Goal: Transaction & Acquisition: Purchase product/service

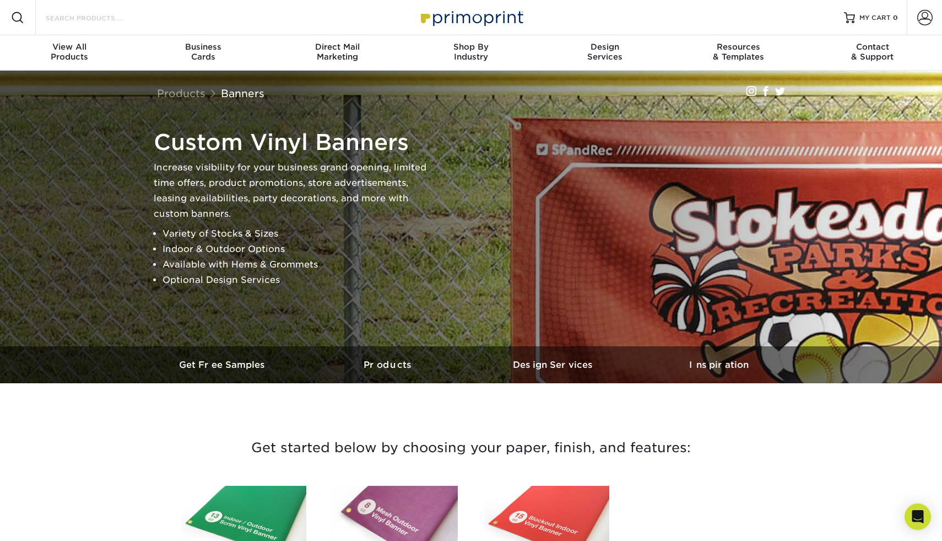
click at [68, 17] on input "Search Products" at bounding box center [98, 17] width 107 height 13
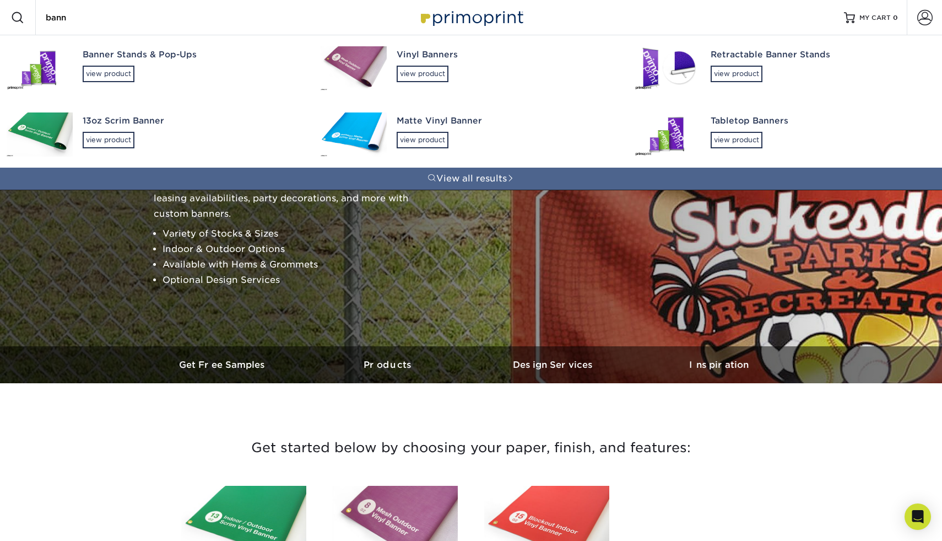
type input "banne"
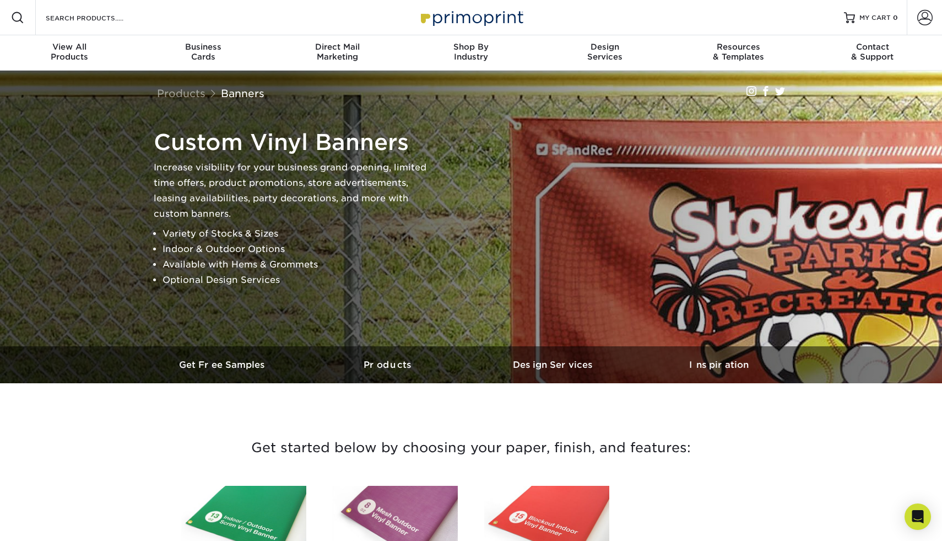
click at [116, 8] on div "Search Products" at bounding box center [94, 17] width 116 height 35
click at [116, 18] on input "Search Products" at bounding box center [98, 17] width 107 height 13
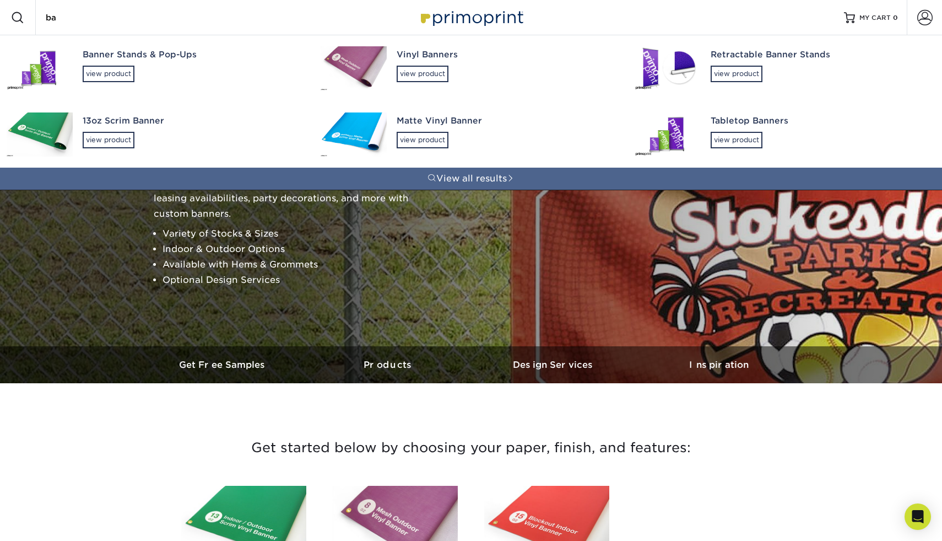
type input "ban"
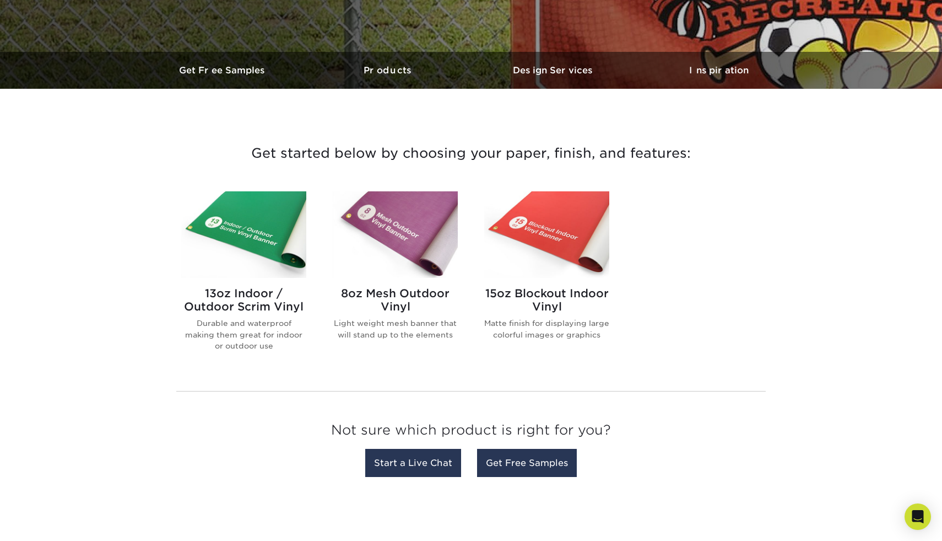
scroll to position [301, 0]
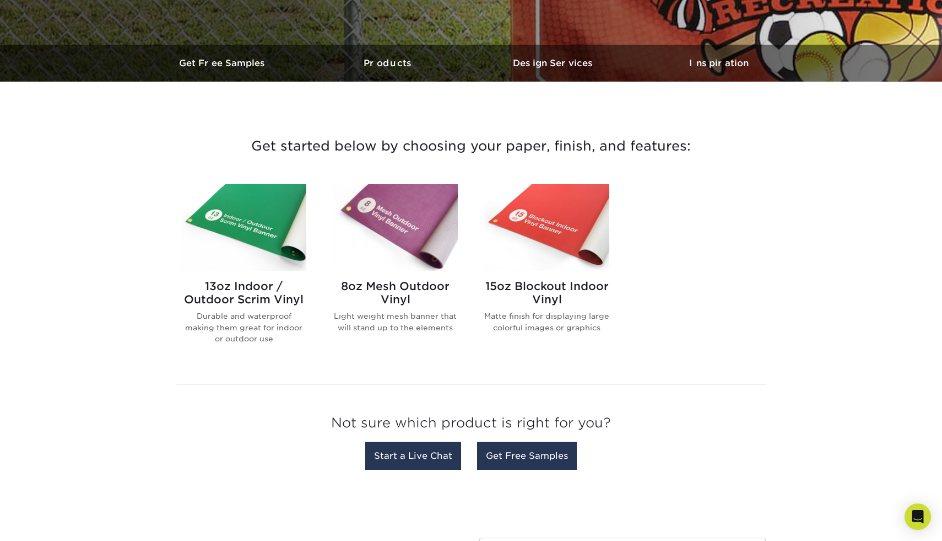
click at [255, 301] on h2 "13oz Indoor / Outdoor Scrim Vinyl" at bounding box center [243, 292] width 125 height 26
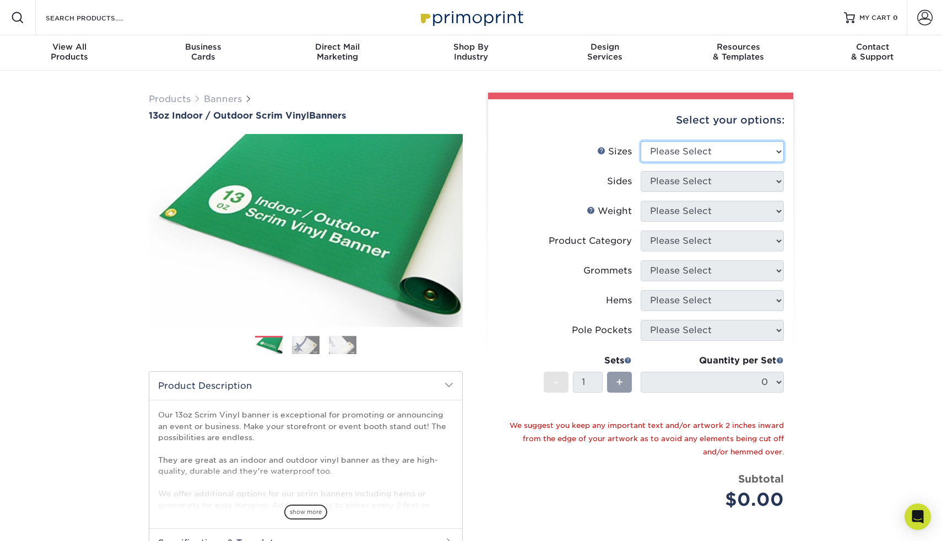
click at [700, 153] on select "Please Select 24" x 36" 24" x 48" 36" x 48" 36" x 60" 36" x 72" 36" x 96" 36" x…" at bounding box center [712, 151] width 143 height 21
click at [641, 141] on select "Please Select 24" x 36" 24" x 48" 36" x 48" 36" x 60" 36" x 72" 36" x 96" 36" x…" at bounding box center [712, 151] width 143 height 21
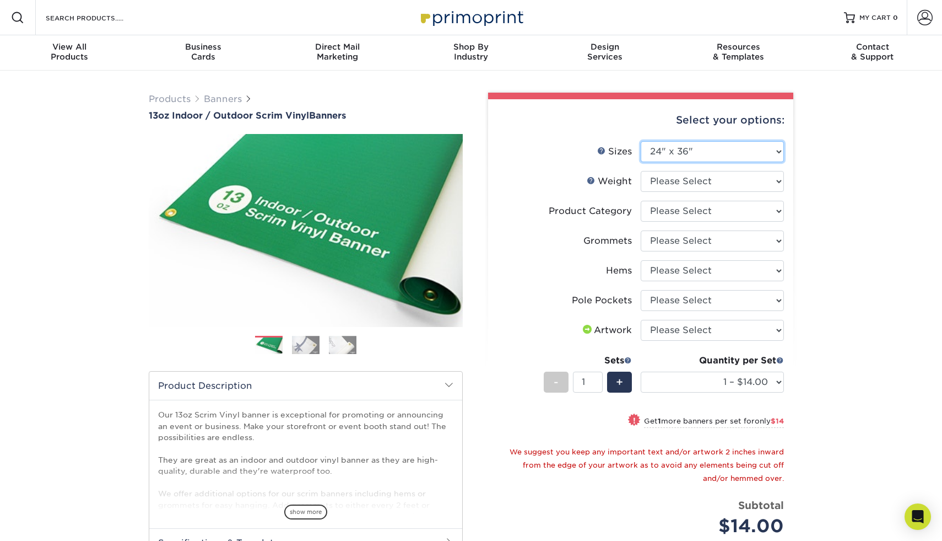
click at [699, 152] on select "Please Select 24" x 36" 24" x 48" 36" x 48" 36" x 60" 36" x 72" 36" x 96" 36" x…" at bounding box center [712, 151] width 143 height 21
select select "24.00x48.00"
click at [641, 141] on select "Please Select 24" x 36" 24" x 48" 36" x 48" 36" x 60" 36" x 72" 36" x 96" 36" x…" at bounding box center [712, 151] width 143 height 21
select select "-1"
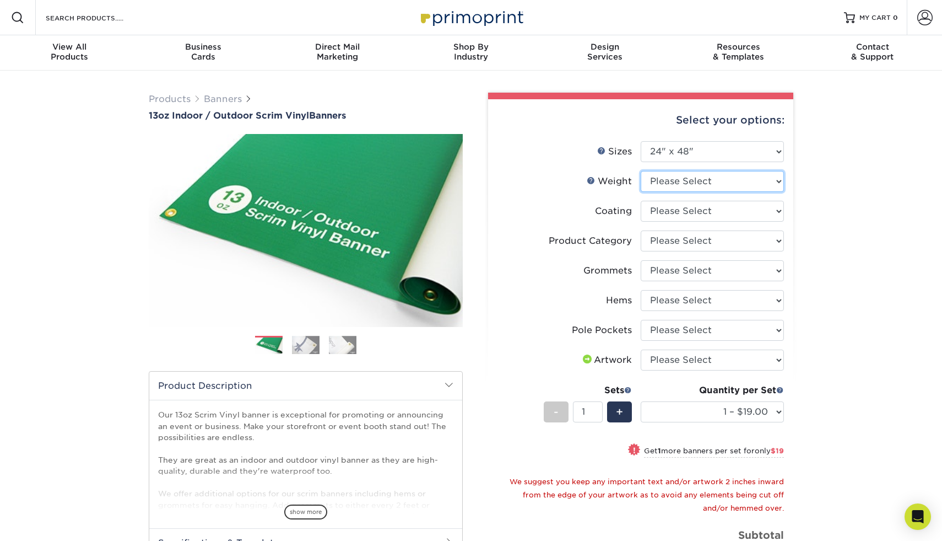
click at [673, 180] on select "Please Select 13OZ" at bounding box center [712, 181] width 143 height 21
select select "13OZ"
click at [641, 171] on select "Please Select 13OZ" at bounding box center [712, 181] width 143 height 21
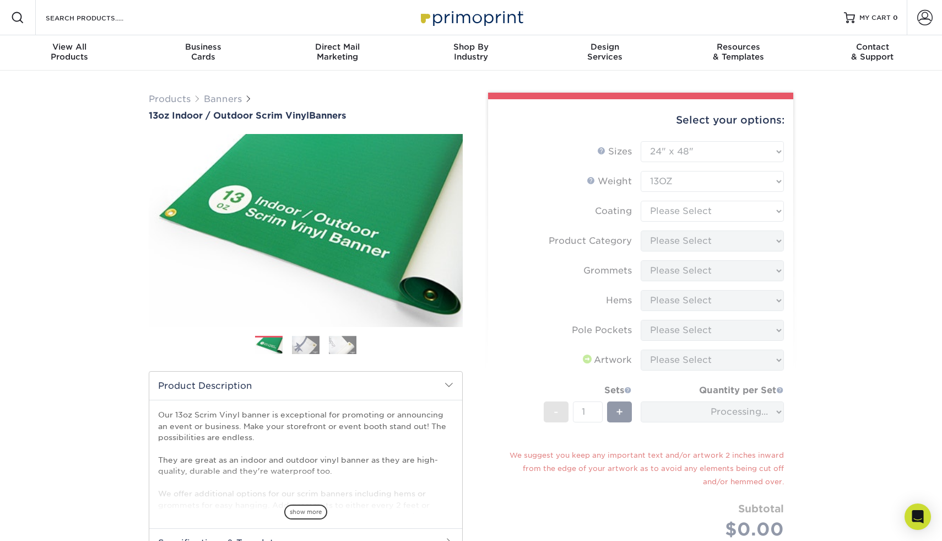
click at [663, 204] on form "Sizes Help Sizes Please Select 24" x 36" 24" x 48" 36" x 48" 36" x 60" 36" x 72…" at bounding box center [641, 353] width 288 height 424
click at [657, 208] on form "Sizes Help Sizes Please Select 24" x 36" 24" x 48" 36" x 48" 36" x 60" 36" x 72…" at bounding box center [641, 353] width 288 height 424
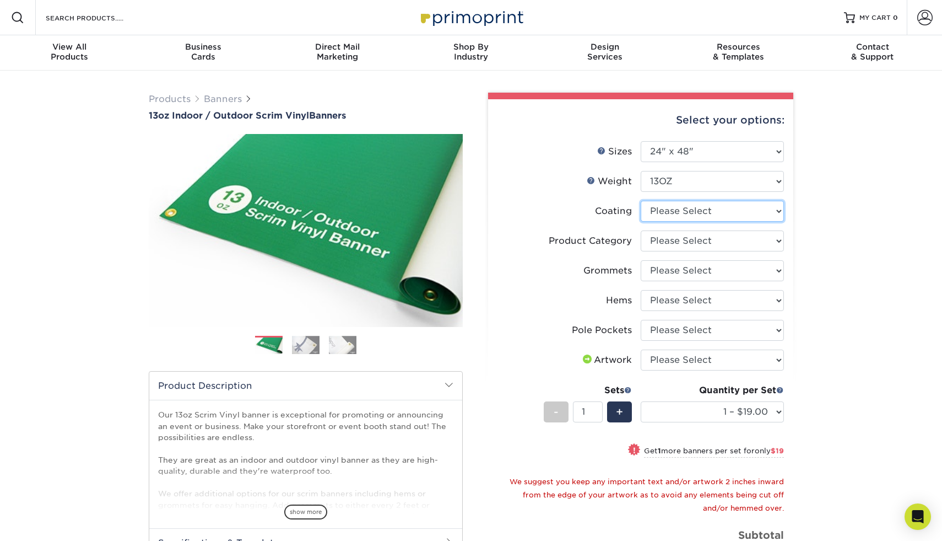
click at [660, 212] on select at bounding box center [712, 211] width 143 height 21
select select "3e7618de-abca-4bda-9f97-8b9129e913d8"
click at [641, 201] on select at bounding box center [712, 211] width 143 height 21
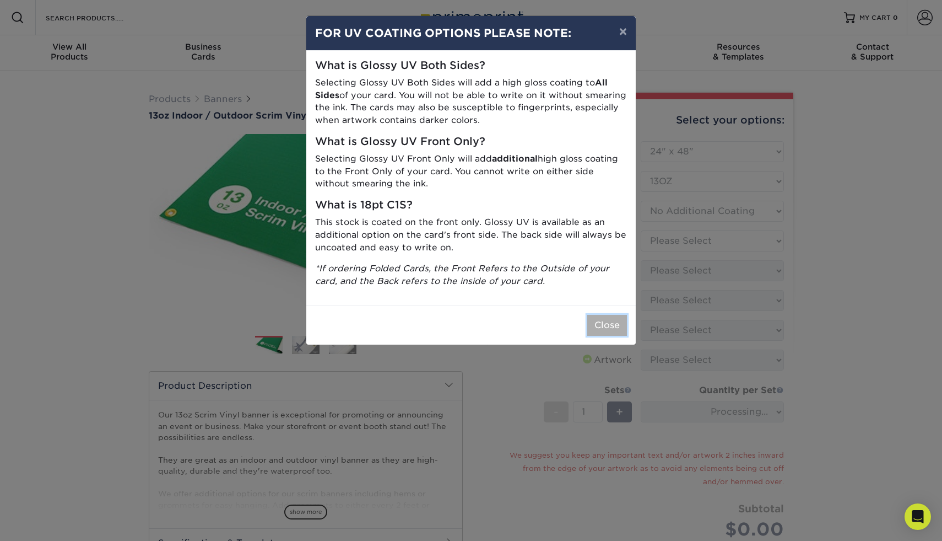
click at [607, 318] on button "Close" at bounding box center [607, 325] width 40 height 21
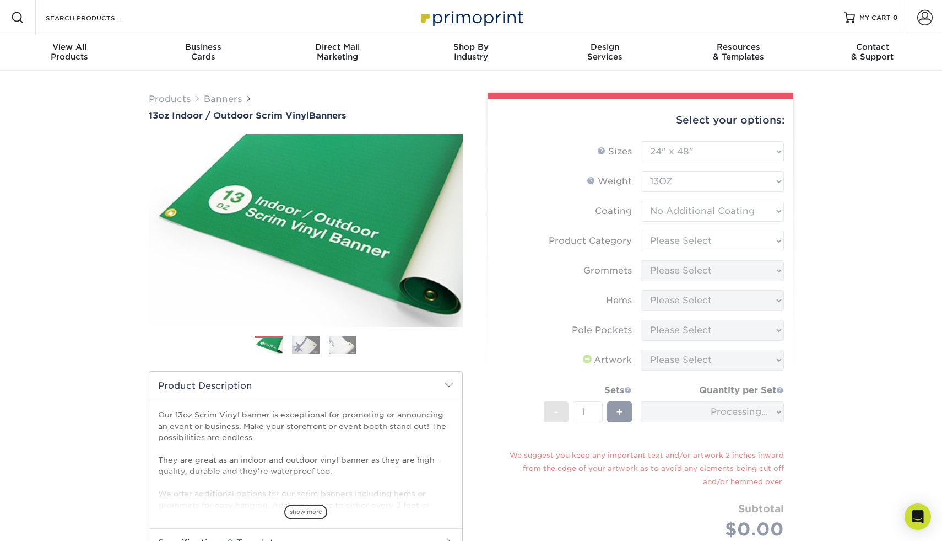
click at [694, 268] on form "Sizes Help Sizes Please Select 24" x 36" 24" x 48" 36" x 48" 36" x 60" 36" x 72…" at bounding box center [641, 353] width 288 height 424
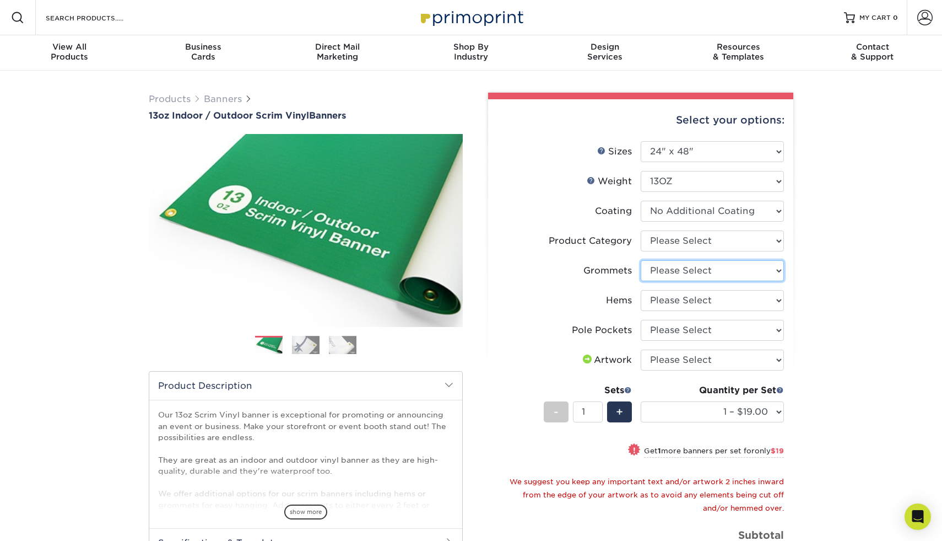
click at [693, 273] on select "Please Select No Grommets Yes, Grommet All 4 Corners Yes, Grommets Every 1 ft. …" at bounding box center [712, 270] width 143 height 21
select select "ce33bba6-a87b-4293-934d-6f372bdce3e6"
click at [641, 260] on select "Please Select No Grommets Yes, Grommet All 4 Corners Yes, Grommets Every 1 ft. …" at bounding box center [712, 270] width 143 height 21
click at [678, 298] on select "Please Select No Hems/Pole Pockets Yes, Hems Top and Bottom Only Yes, Hems All …" at bounding box center [712, 300] width 143 height 21
select select "799b34bf-ff99-4291-b254-51157b744628"
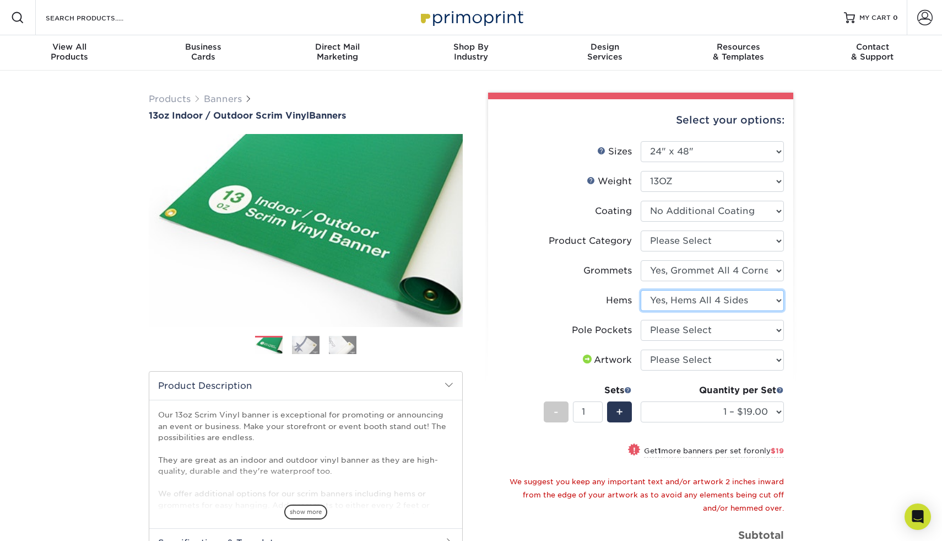
click at [641, 290] on select "Please Select No Hems/Pole Pockets Yes, Hems Top and Bottom Only Yes, Hems All …" at bounding box center [712, 300] width 143 height 21
click at [663, 326] on select "Please Select No Pole Pockets 2 in. Left and Right 2 in. Top and Bottom 4 in. L…" at bounding box center [712, 330] width 143 height 21
select select "462c5fe9-21e9-49a0-afb4-1c6e8664fe13"
click at [641, 320] on select "Please Select No Pole Pockets 2 in. Left and Right 2 in. Top and Bottom 4 in. L…" at bounding box center [712, 330] width 143 height 21
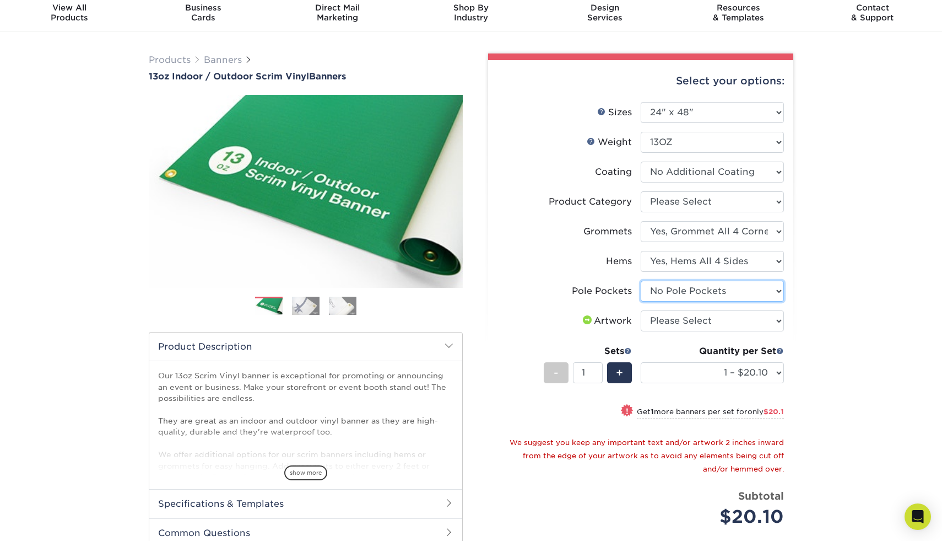
scroll to position [40, 0]
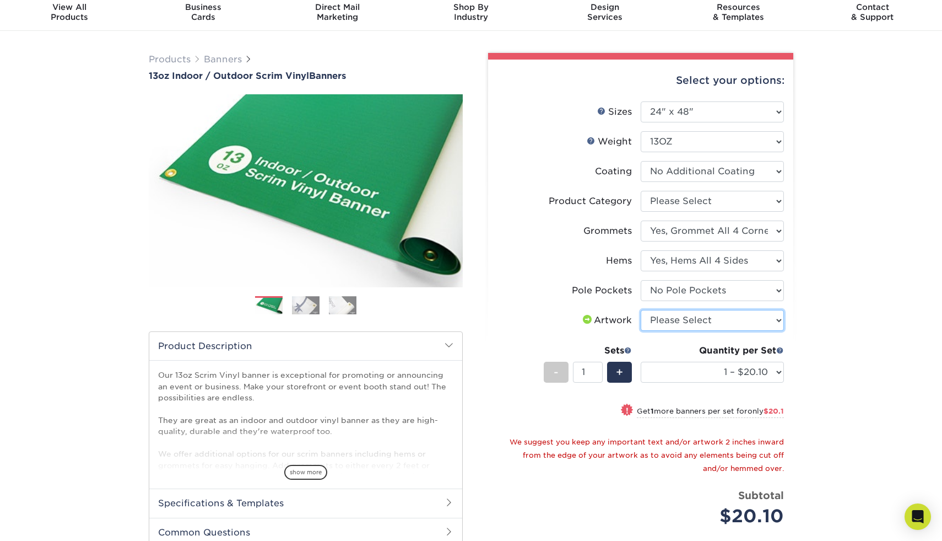
click at [654, 321] on select "Please Select I will upload files I need a design - $50" at bounding box center [712, 320] width 143 height 21
click at [641, 310] on select "Please Select I will upload files I need a design - $50" at bounding box center [712, 320] width 143 height 21
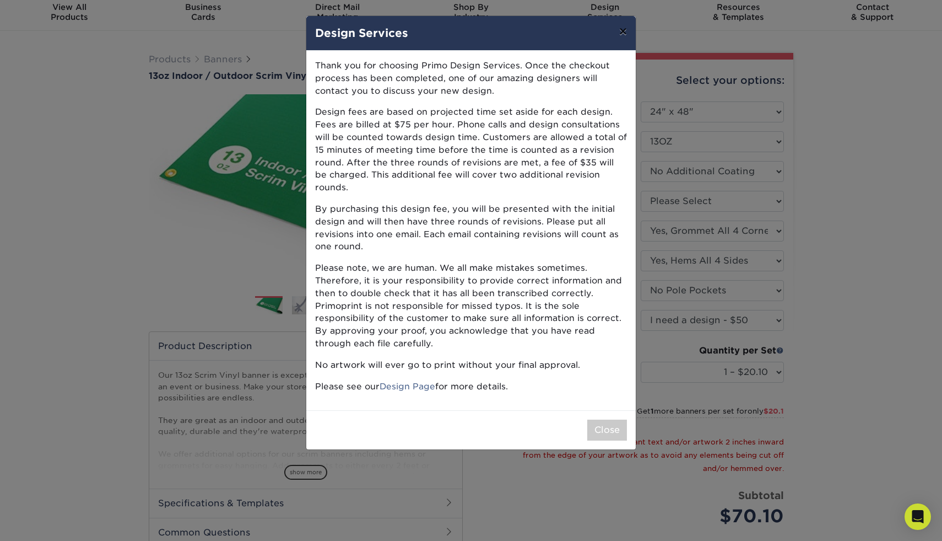
click at [620, 29] on button "×" at bounding box center [623, 31] width 25 height 31
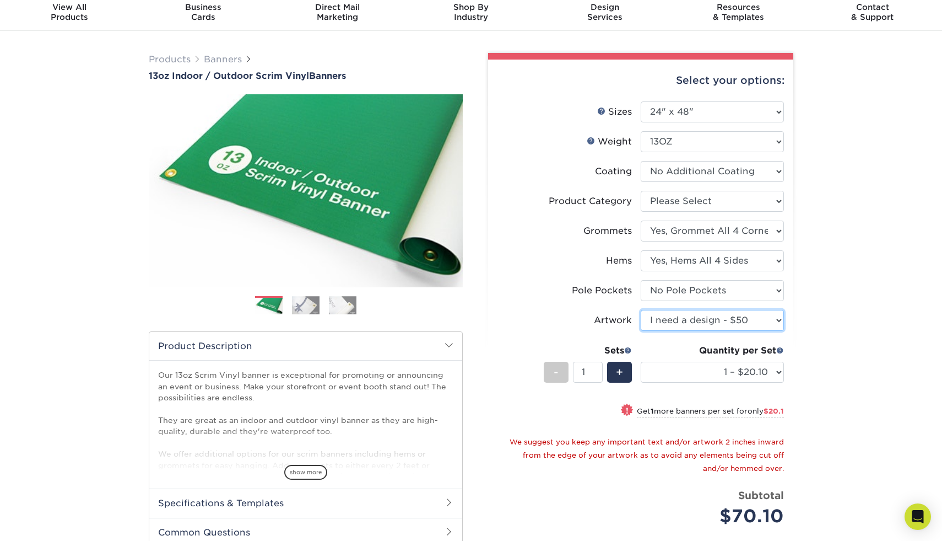
click at [660, 320] on select "Please Select I will upload files I need a design - $50" at bounding box center [712, 320] width 143 height 21
select select "upload"
click at [641, 310] on select "Please Select I will upload files I need a design - $50" at bounding box center [712, 320] width 143 height 21
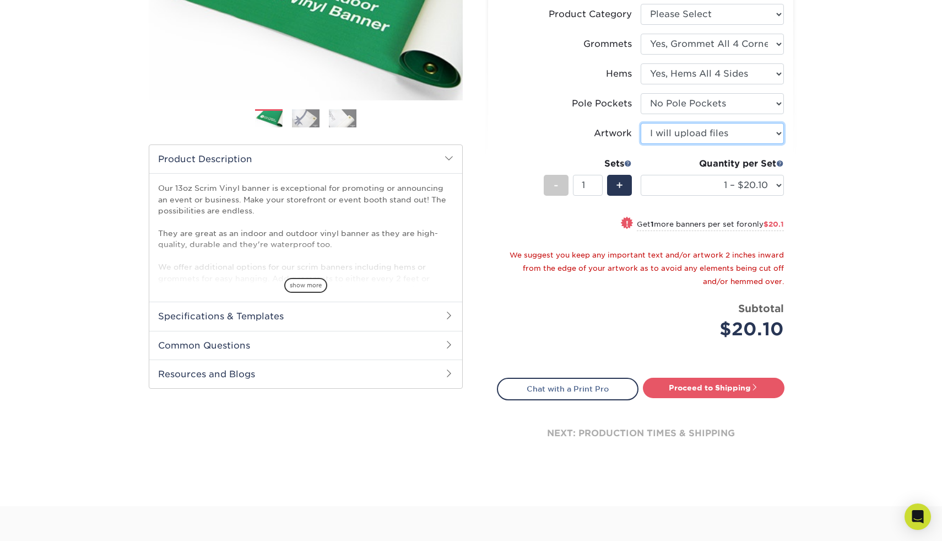
scroll to position [229, 0]
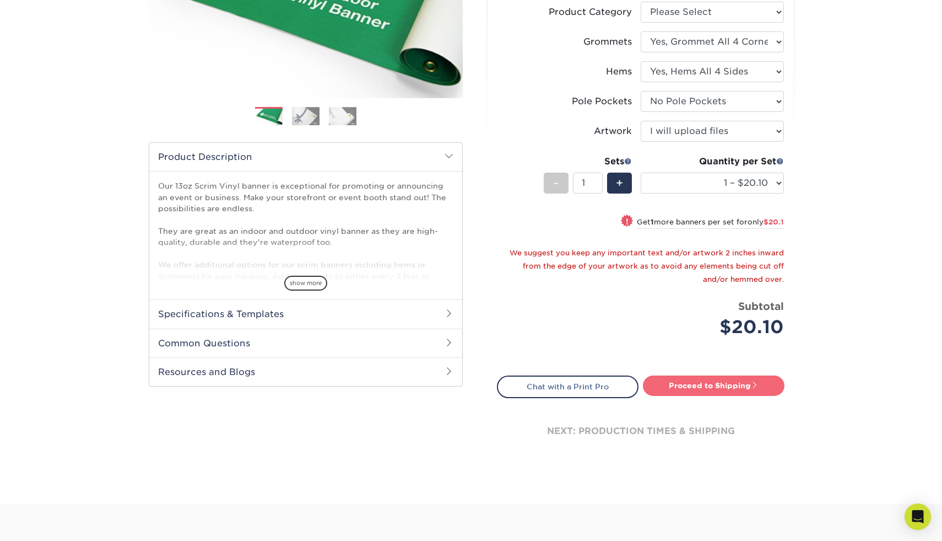
click at [676, 380] on link "Proceed to Shipping" at bounding box center [714, 385] width 142 height 20
click at [698, 390] on link "Proceed to Shipping" at bounding box center [714, 385] width 142 height 20
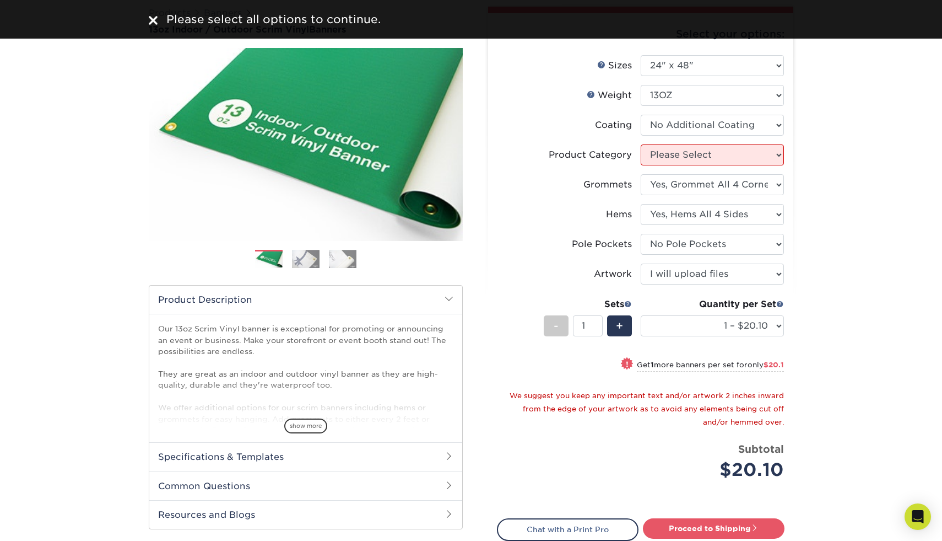
scroll to position [72, 0]
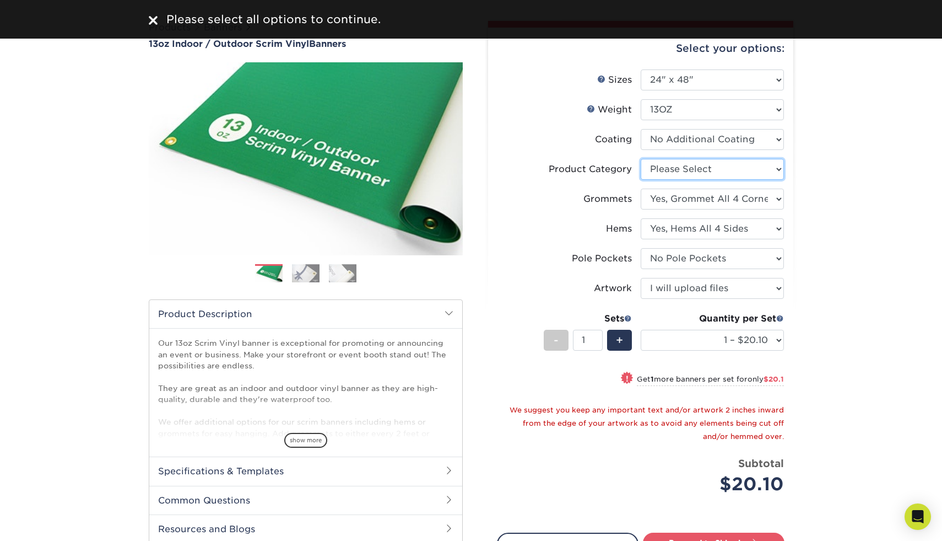
click at [672, 169] on select "Please Select 13oz Scrim Vinyl Banner - Matte" at bounding box center [712, 169] width 143 height 21
select select "bb192c35-bb20-422d-b6fe-0c7f48e5aa48"
click at [641, 159] on select "Please Select 13oz Scrim Vinyl Banner - Matte" at bounding box center [712, 169] width 143 height 21
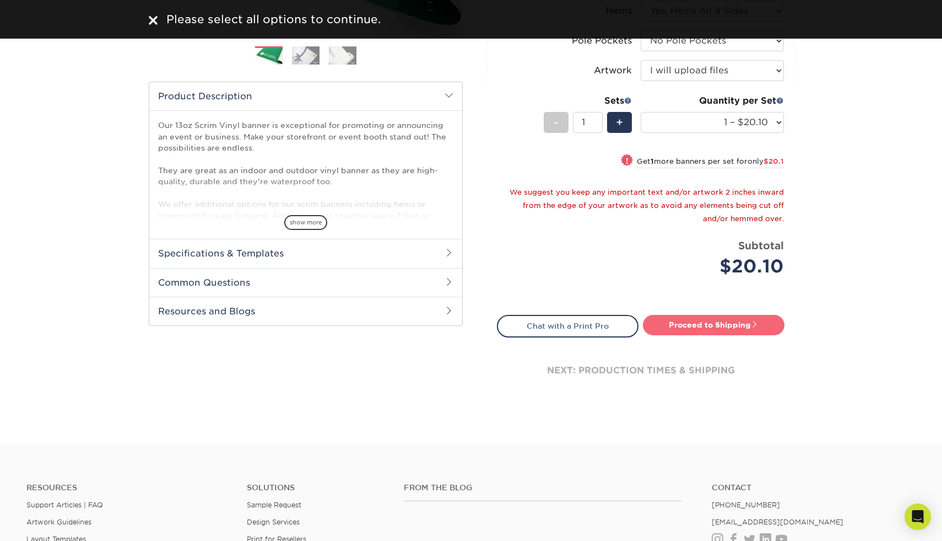
click at [661, 328] on link "Proceed to Shipping" at bounding box center [714, 325] width 142 height 20
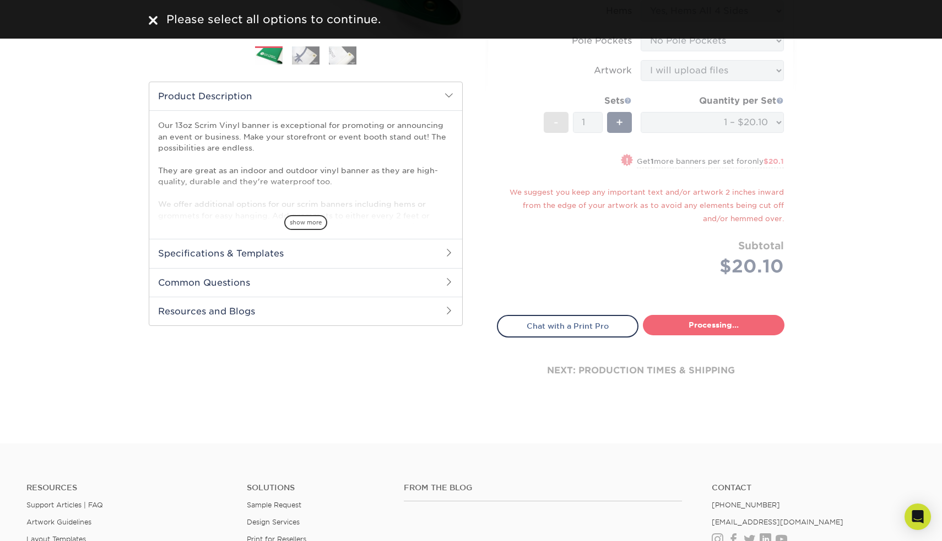
select select "52f2e562-17a2-454a-af3b-551a73d534cc"
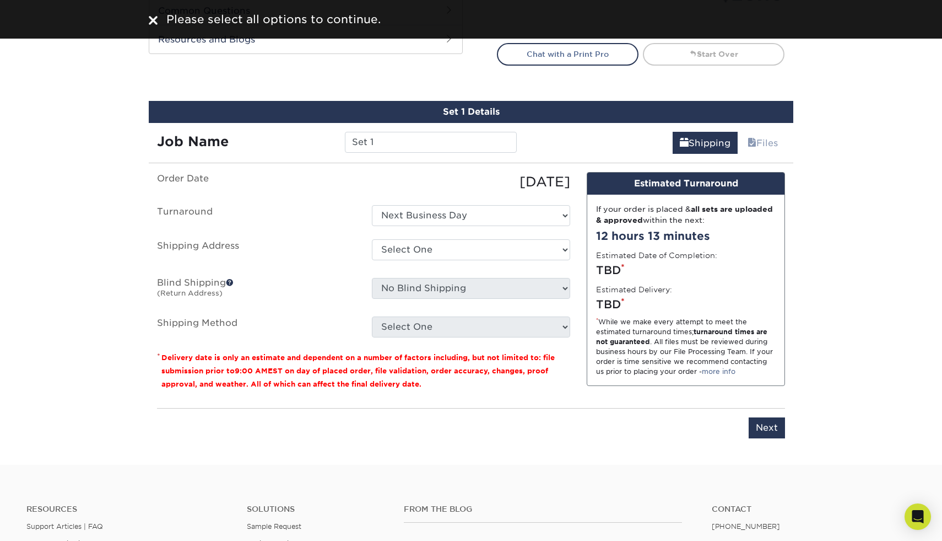
scroll to position [634, 0]
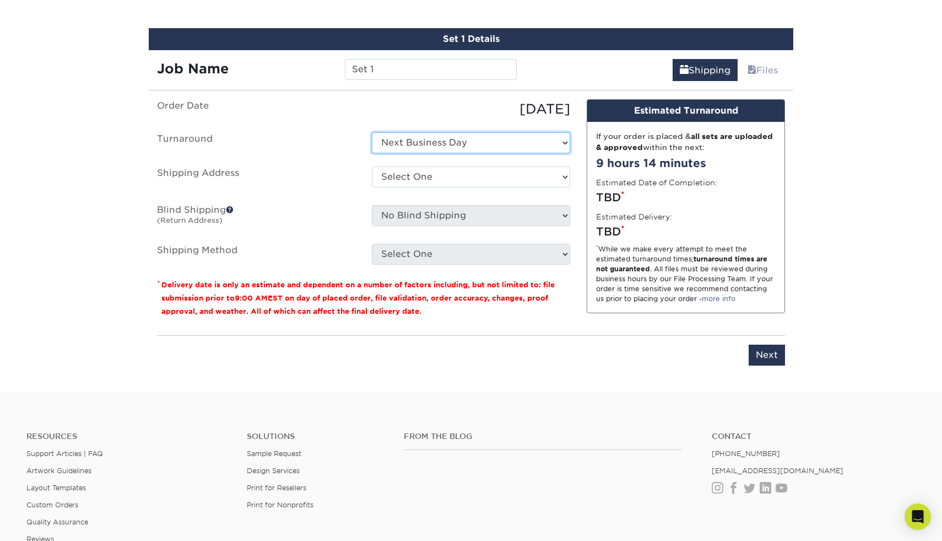
click at [467, 144] on select "Select One Next Business Day" at bounding box center [471, 142] width 198 height 21
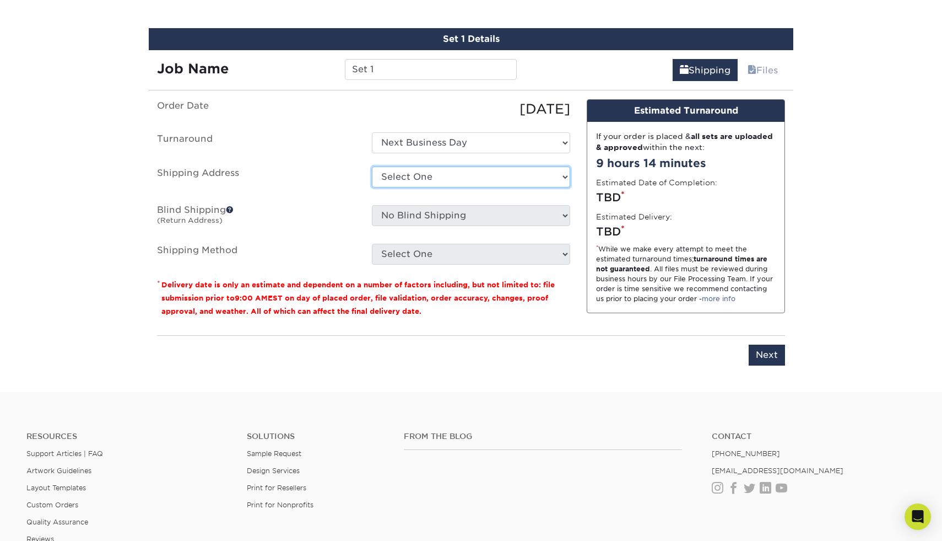
click at [447, 179] on select "Select One + Add New Address - Login" at bounding box center [471, 176] width 198 height 21
select select "newaddress"
click at [372, 166] on select "Select One + Add New Address - Login" at bounding box center [471, 176] width 198 height 21
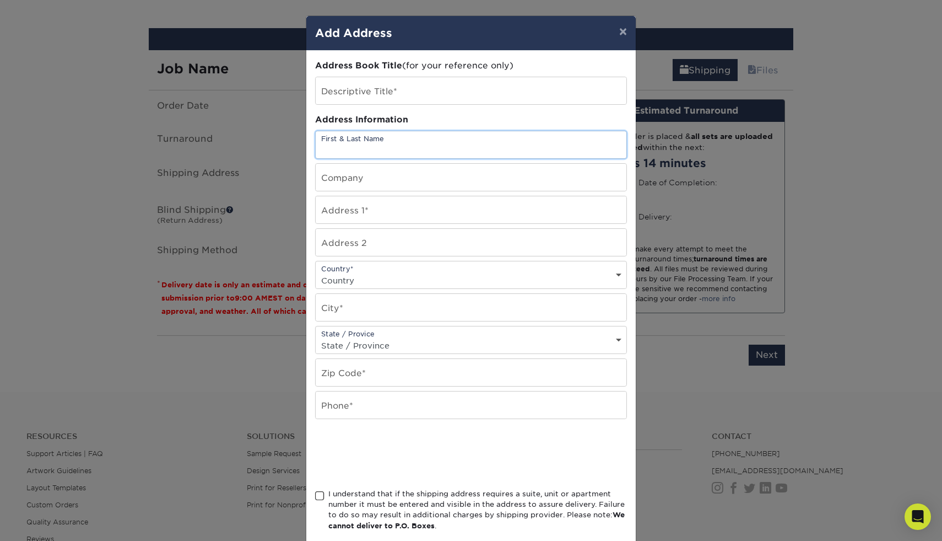
click at [392, 143] on input "text" at bounding box center [471, 144] width 311 height 27
type input "Gabriella Herrera"
type input "719 Southshore Parkway"
select select "US"
type input "Durham"
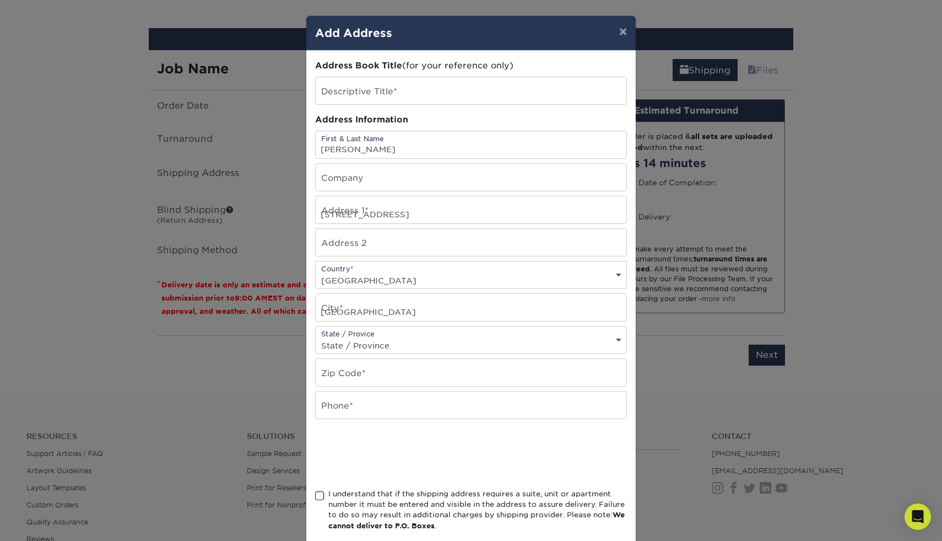
select select "NC"
type input "27703"
type input "9842454122"
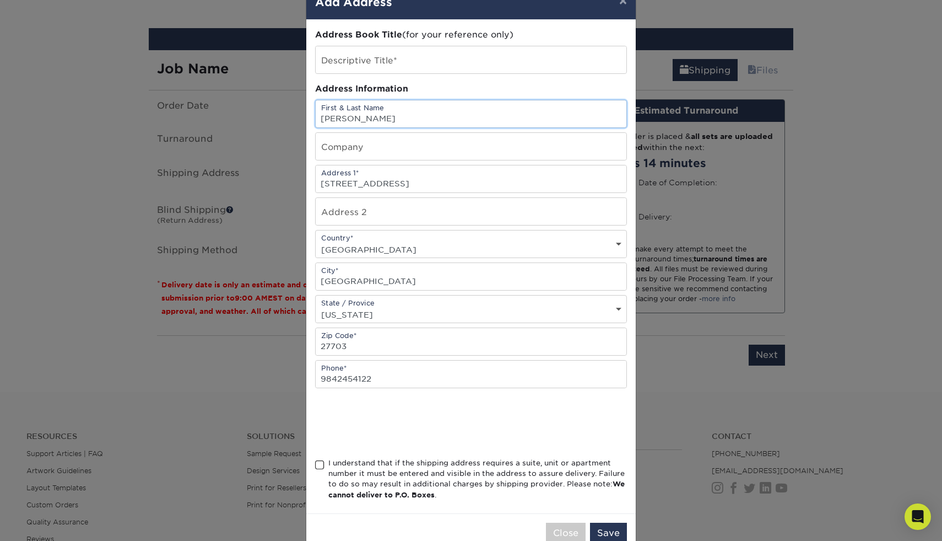
scroll to position [34, 0]
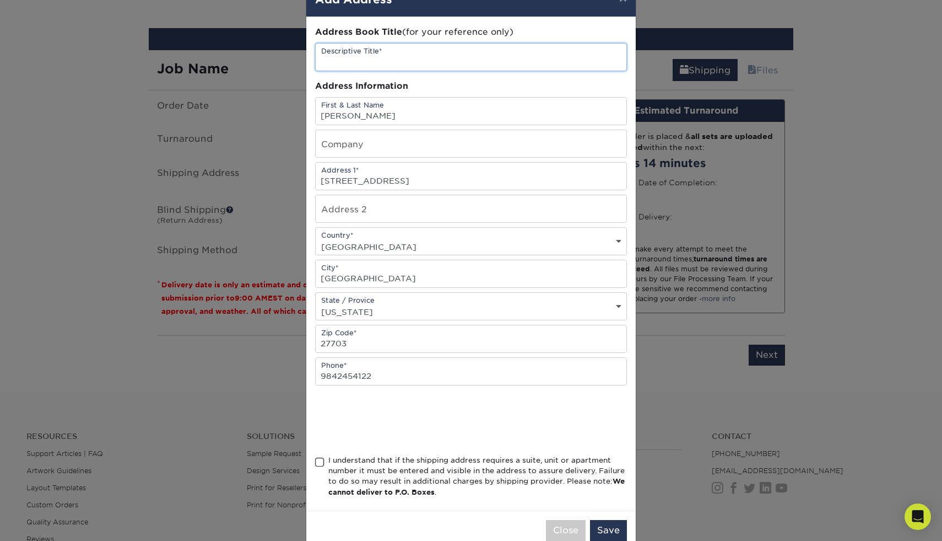
click at [404, 58] on input "text" at bounding box center [471, 57] width 311 height 27
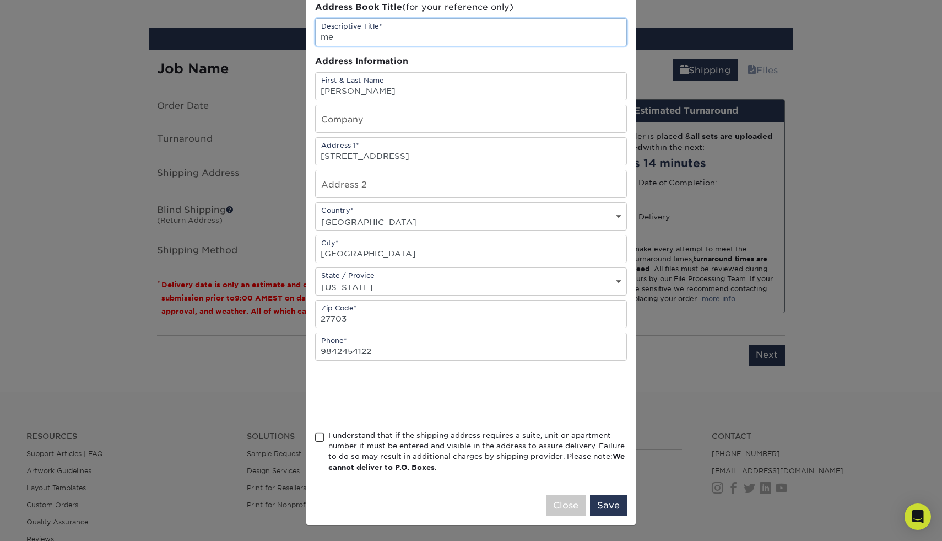
type input "me"
click at [321, 435] on span at bounding box center [319, 437] width 9 height 10
click at [0, 0] on input "I understand that if the shipping address requires a suite, unit or apartment n…" at bounding box center [0, 0] width 0 height 0
click at [606, 503] on button "Save" at bounding box center [608, 505] width 37 height 21
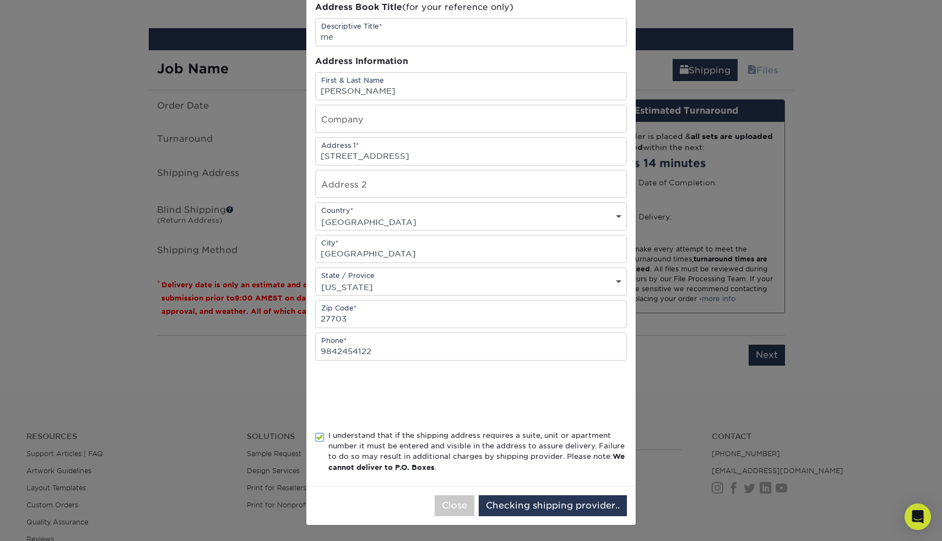
scroll to position [0, 0]
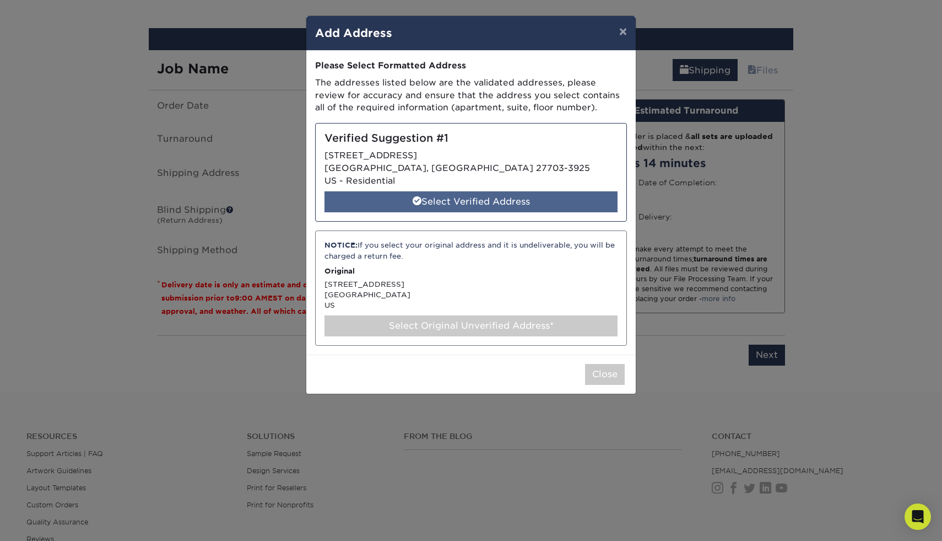
click at [551, 203] on div "Select Verified Address" at bounding box center [471, 201] width 293 height 21
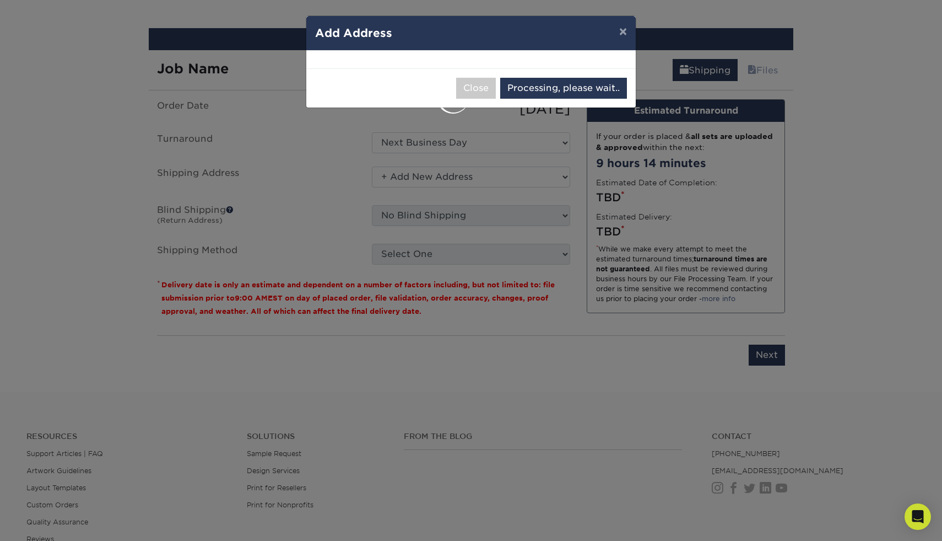
select select "286368"
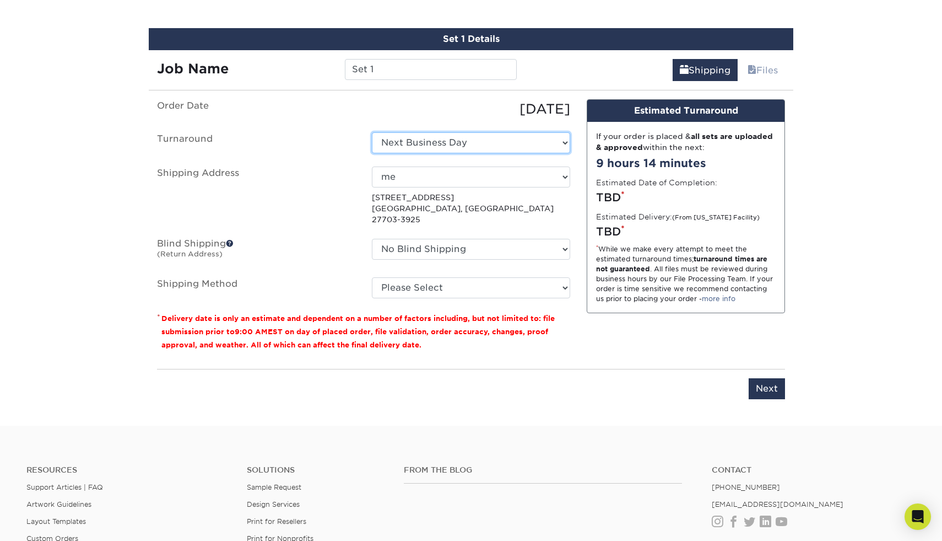
click at [484, 143] on select "Select One Next Business Day" at bounding box center [471, 142] width 198 height 21
click at [372, 132] on select "Select One Next Business Day" at bounding box center [471, 142] width 198 height 21
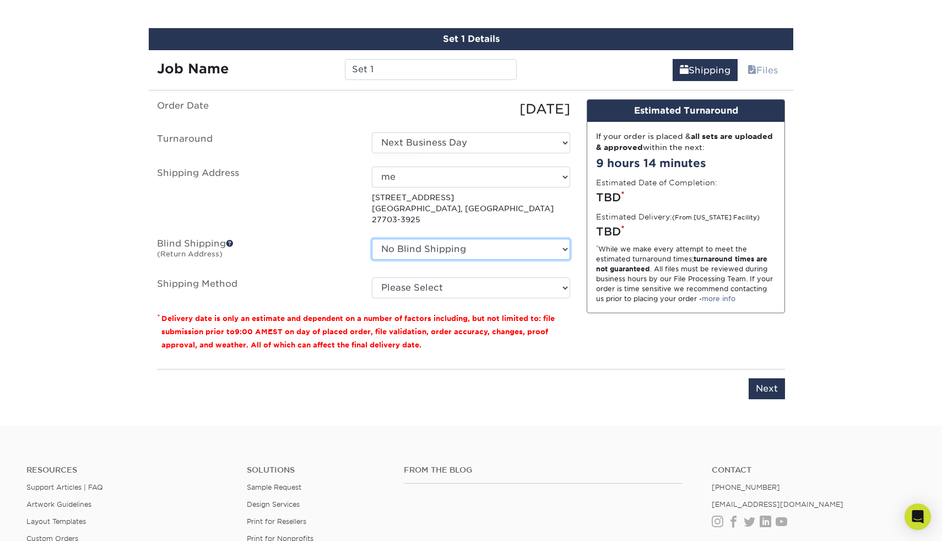
click at [468, 239] on select "No Blind Shipping + Add New Address" at bounding box center [471, 249] width 198 height 21
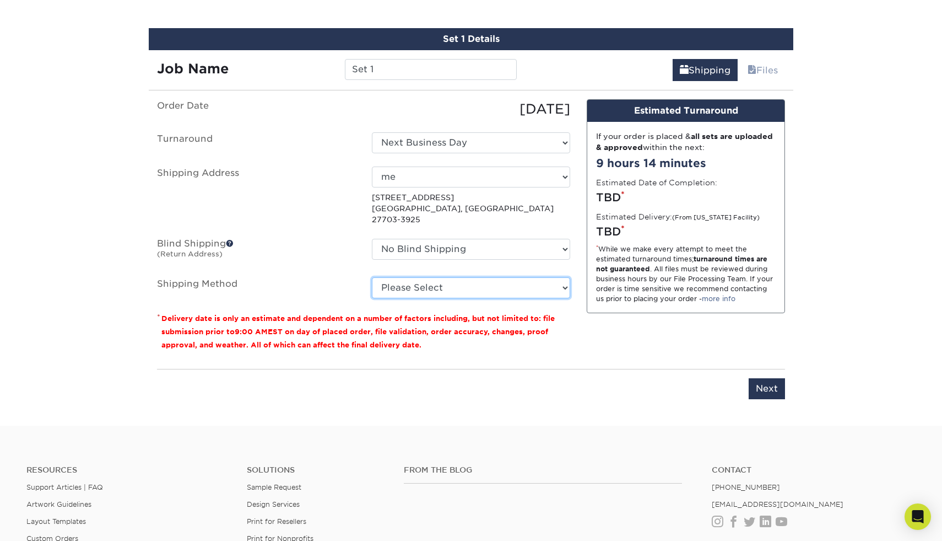
click at [489, 277] on select "Please Select Flat Rate Shipping (+$11.20) Ground Shipping (+$21.24) 3 Day Ship…" at bounding box center [471, 287] width 198 height 21
select select "G4MFLATRATE"
click at [372, 277] on select "Please Select Flat Rate Shipping (+$11.20) Ground Shipping (+$21.24) 3 Day Ship…" at bounding box center [471, 287] width 198 height 21
click at [508, 284] on select "Please Select Flat Rate Shipping (+$11.20) Ground Shipping (+$21.24) 3 Day Ship…" at bounding box center [471, 287] width 198 height 21
